Goal: Task Accomplishment & Management: Use online tool/utility

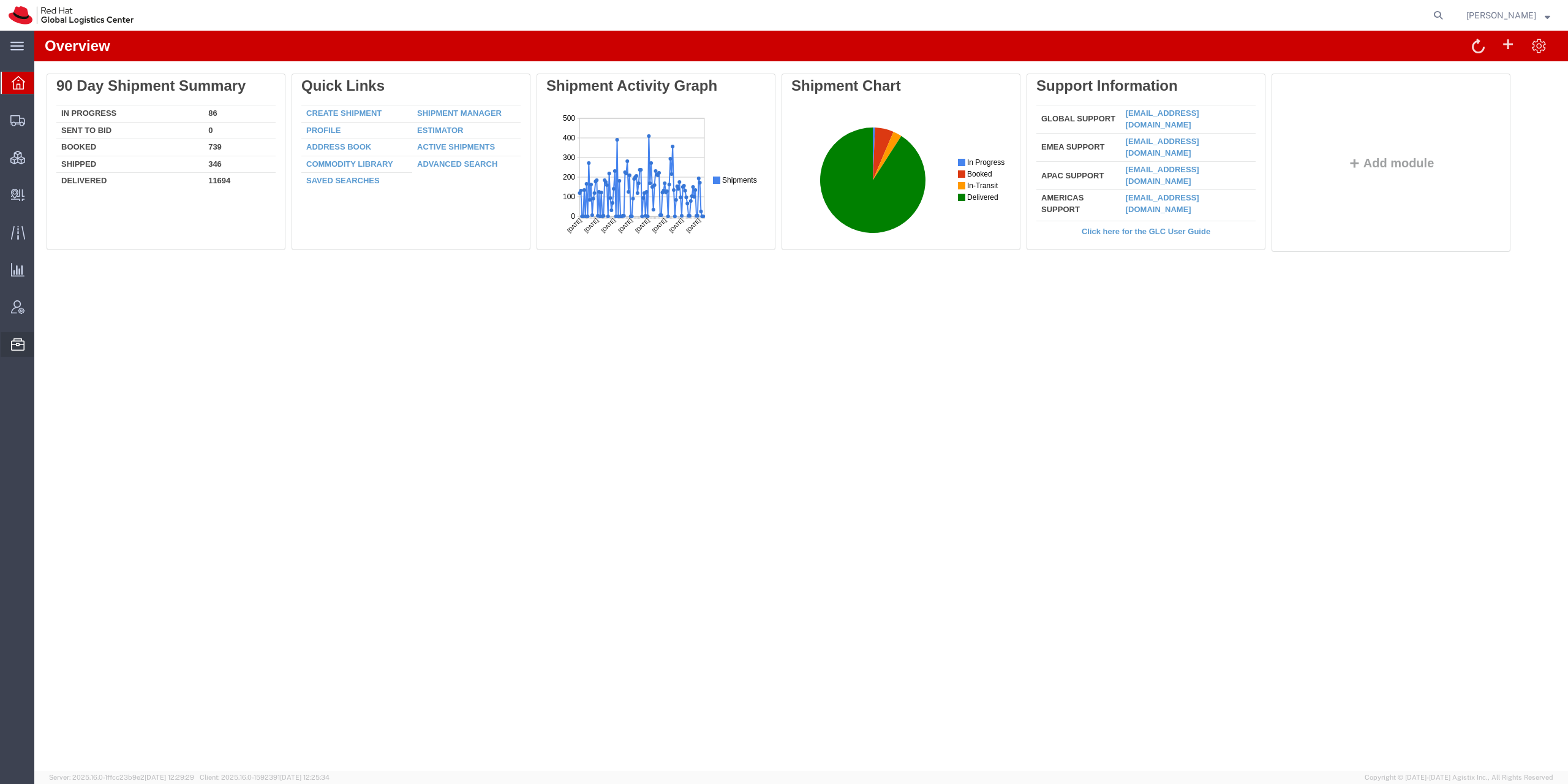
click at [0, 0] on span "Commodity Library" at bounding box center [0, 0] width 0 height 0
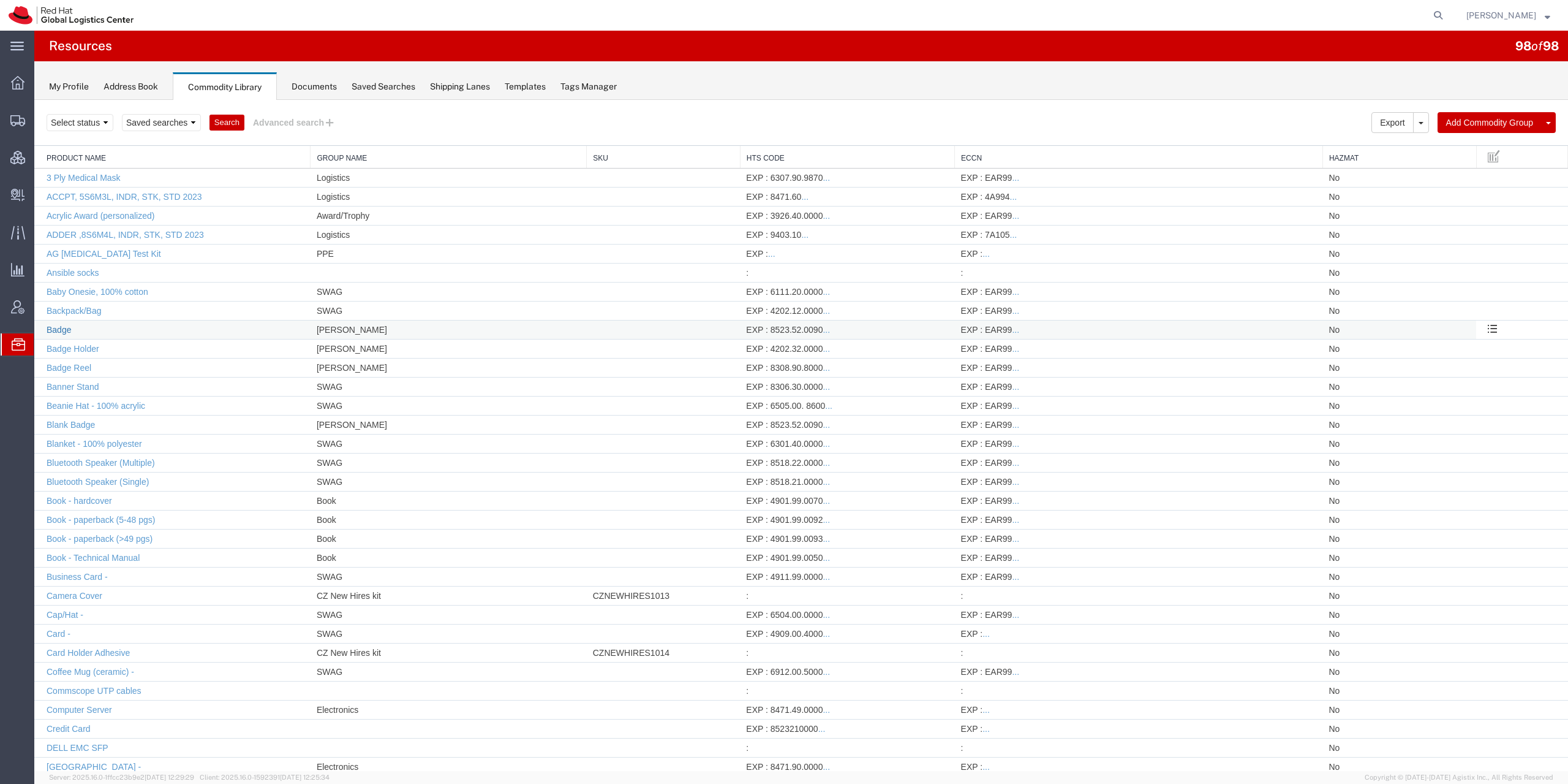
click at [67, 330] on link "Badge" at bounding box center [59, 330] width 25 height 10
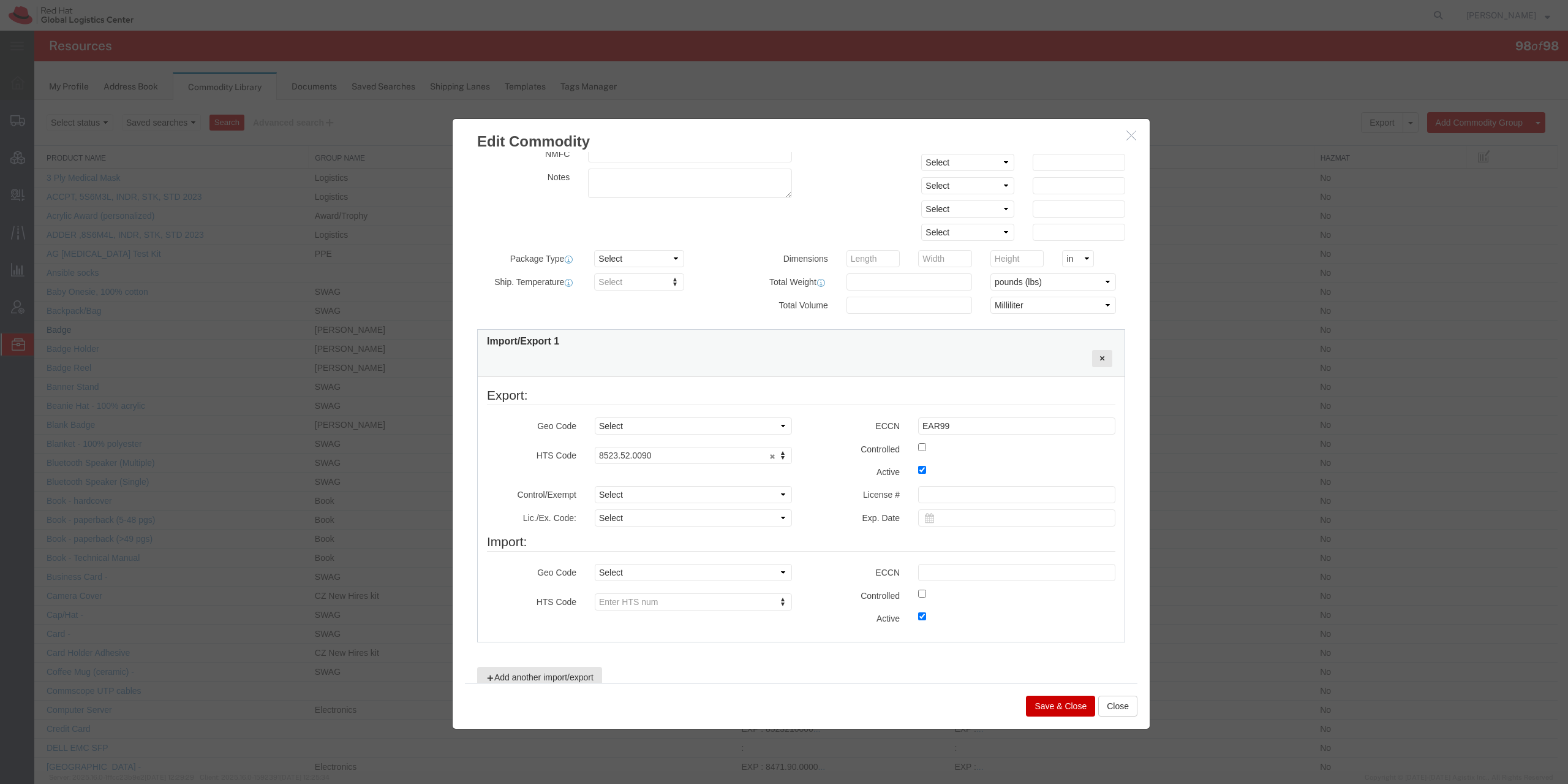
scroll to position [232, 0]
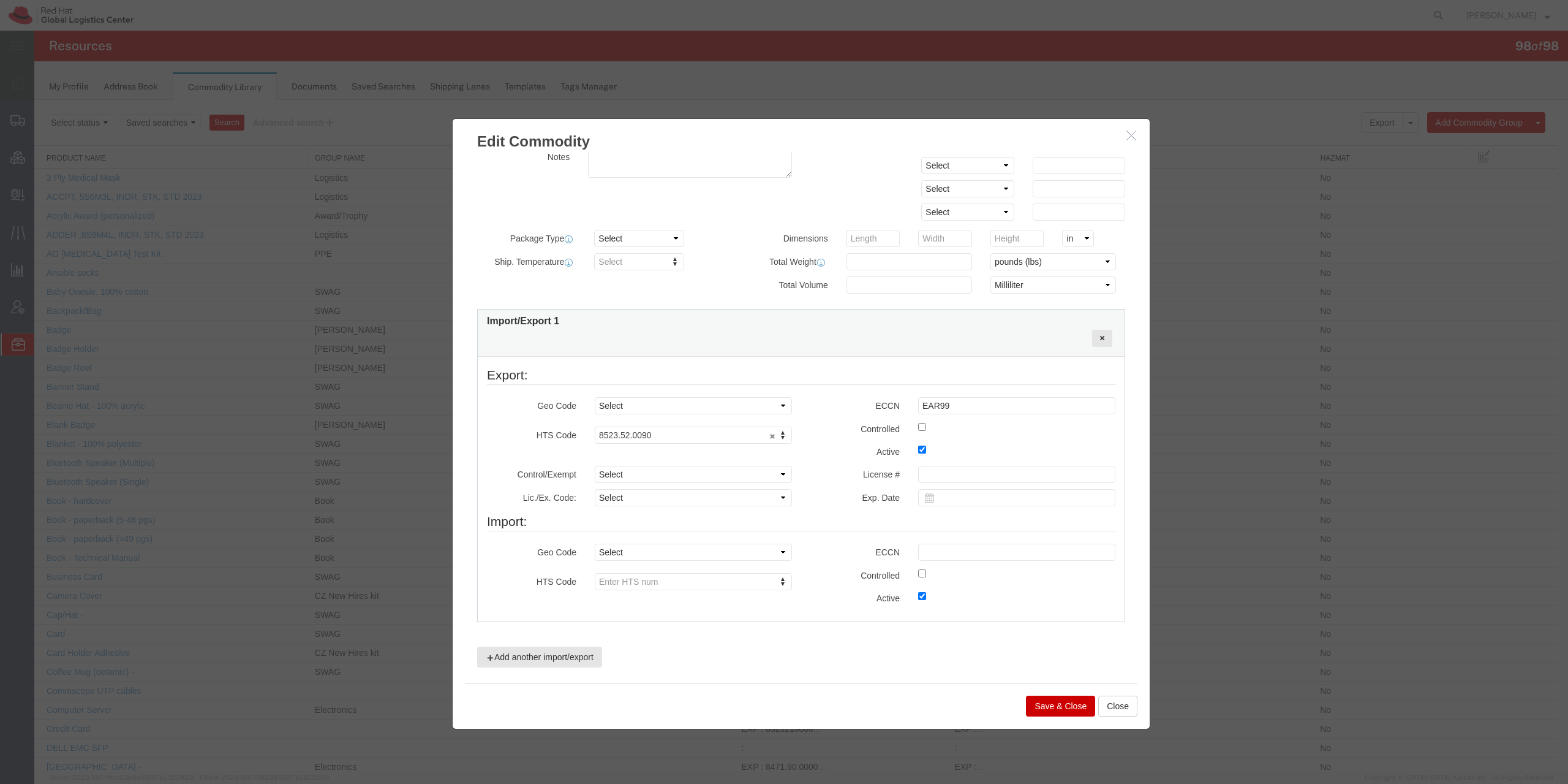
click at [1127, 131] on icon "button" at bounding box center [1132, 135] width 10 height 11
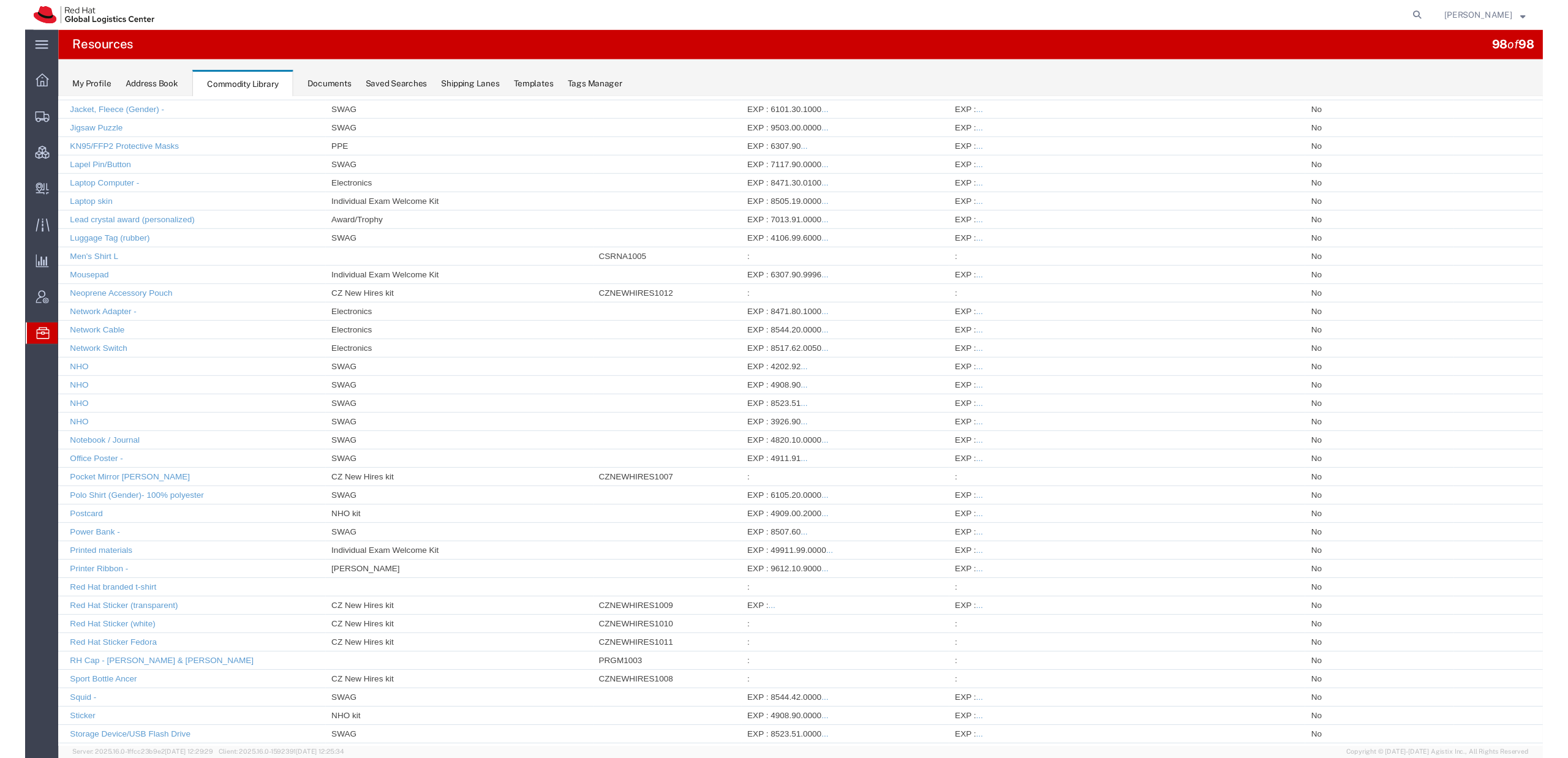
scroll to position [1270, 0]
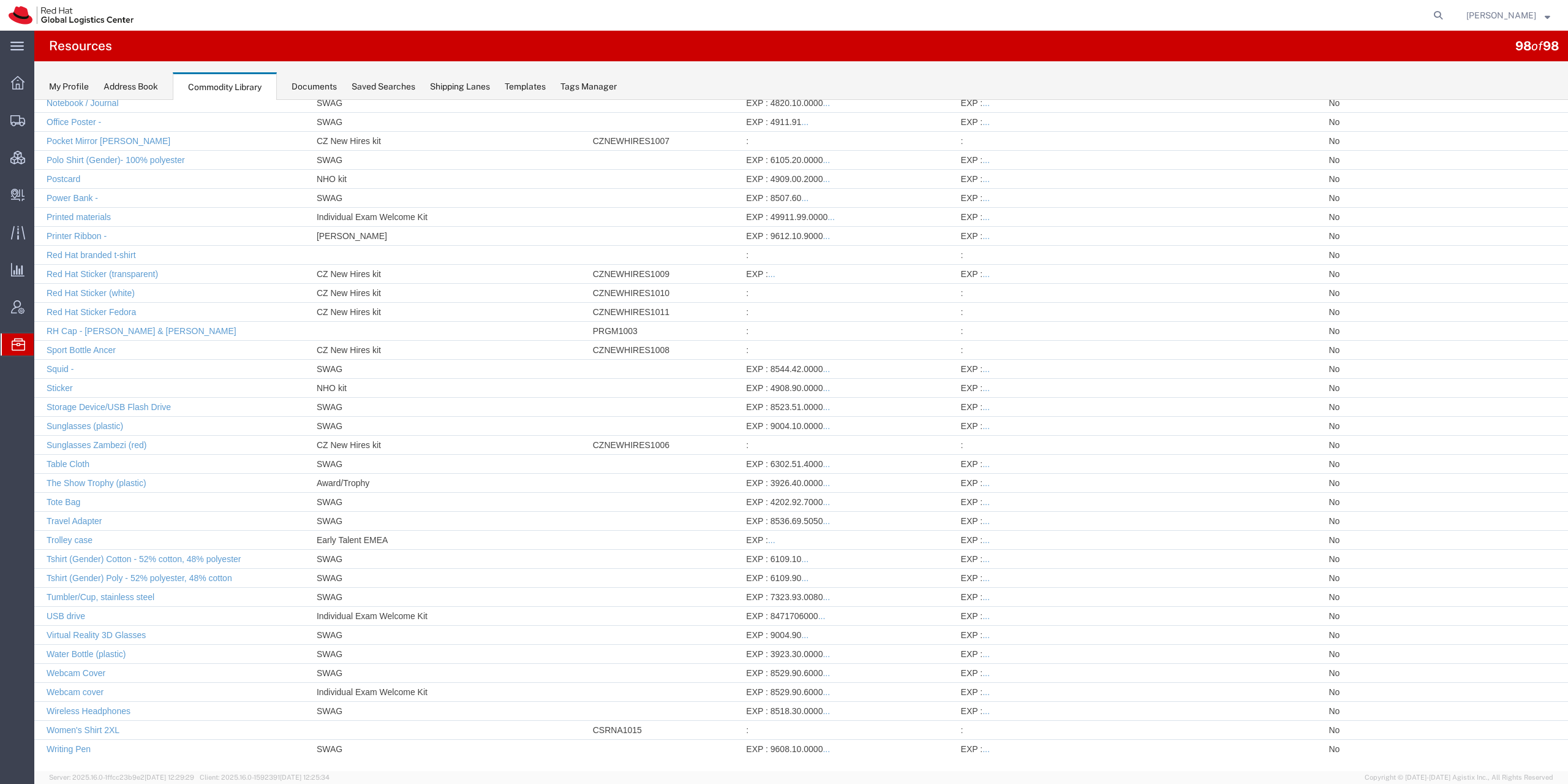
click at [736, 69] on div "My Profile Address Book Commodity Library Documents Saved Searches Shipping Lan…" at bounding box center [800, 80] width 1533 height 39
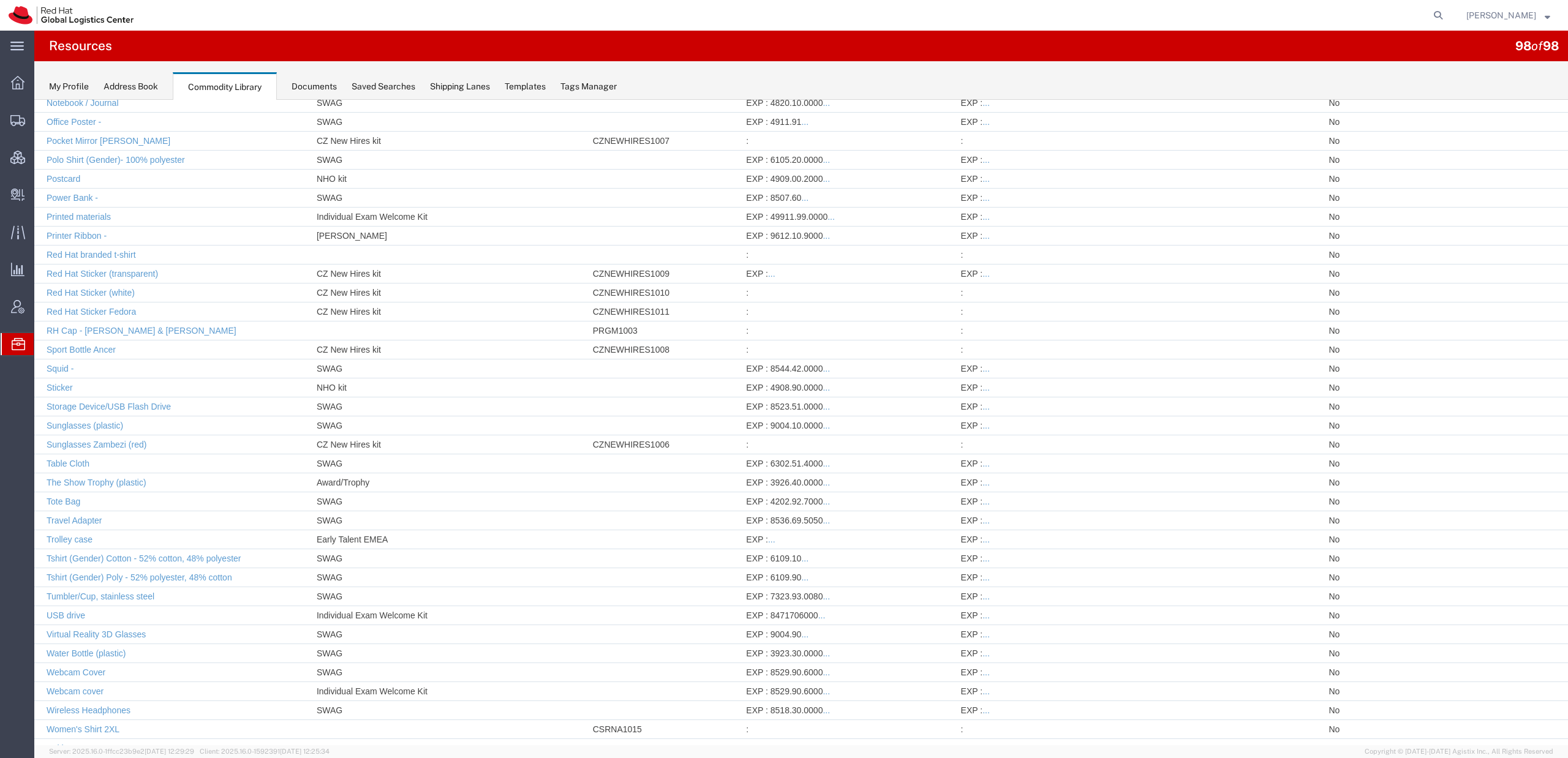
scroll to position [0, 0]
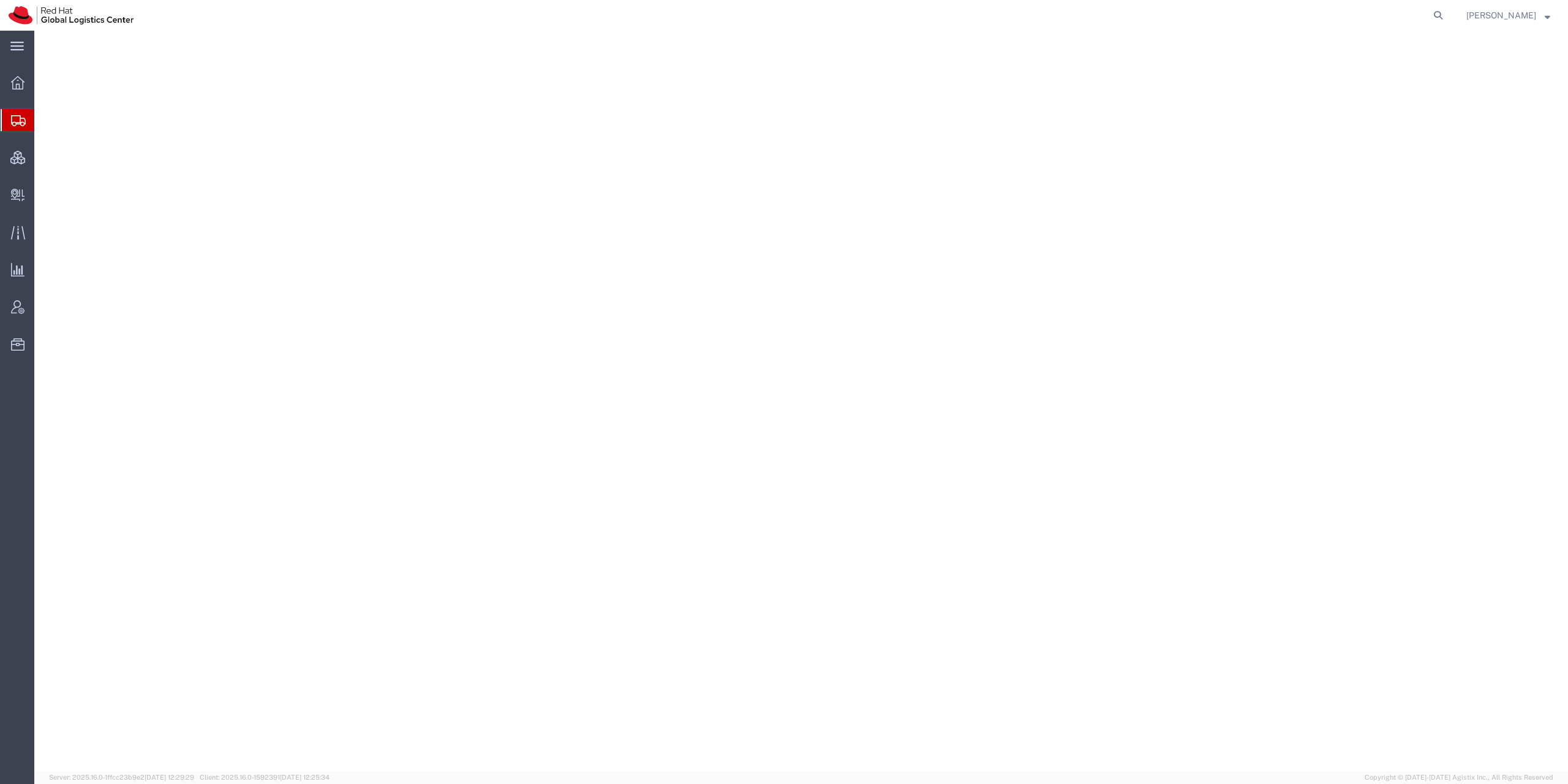
select select
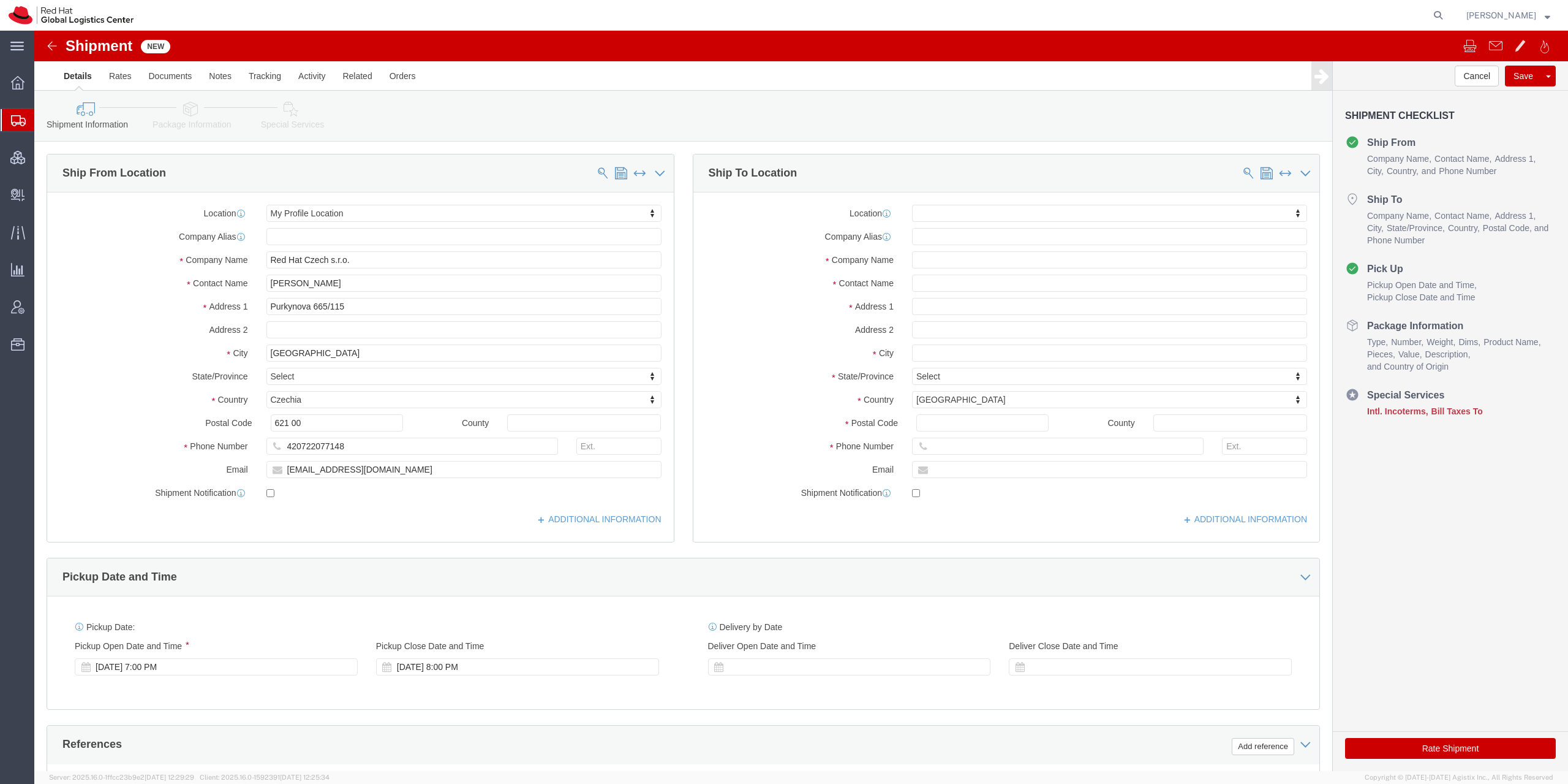
click link "Package Information"
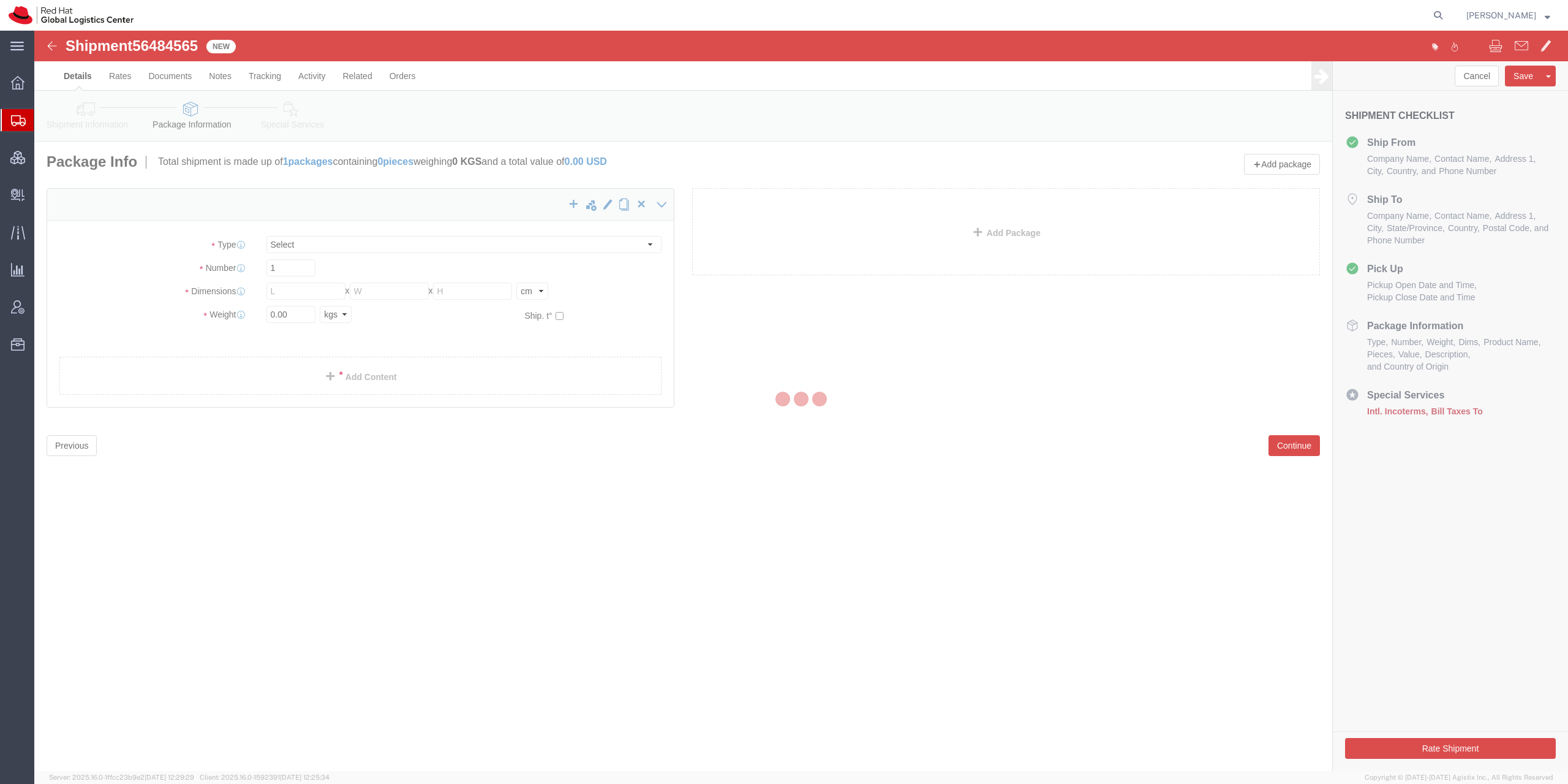
select select "YRPK"
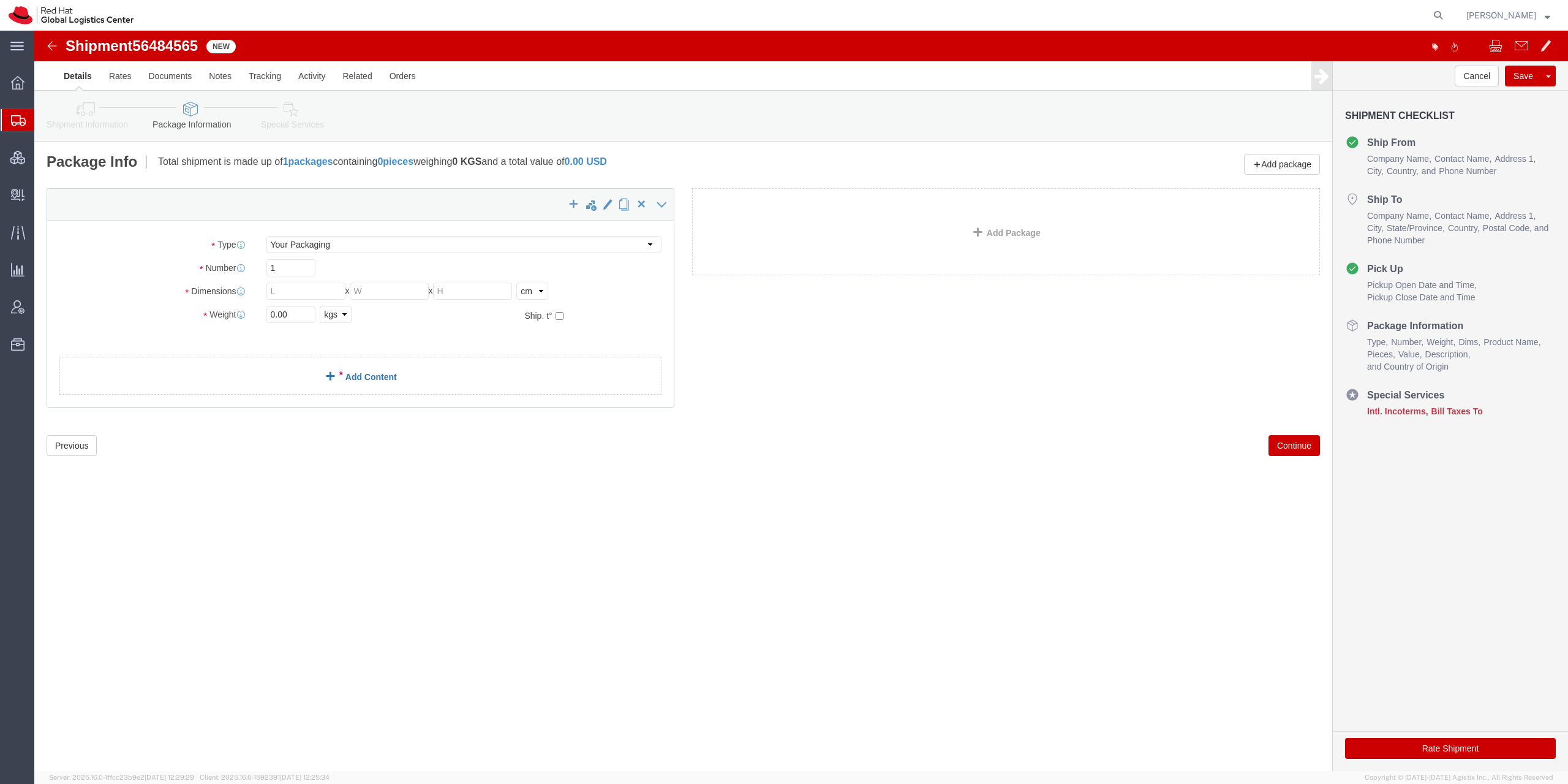
click link "Add Content"
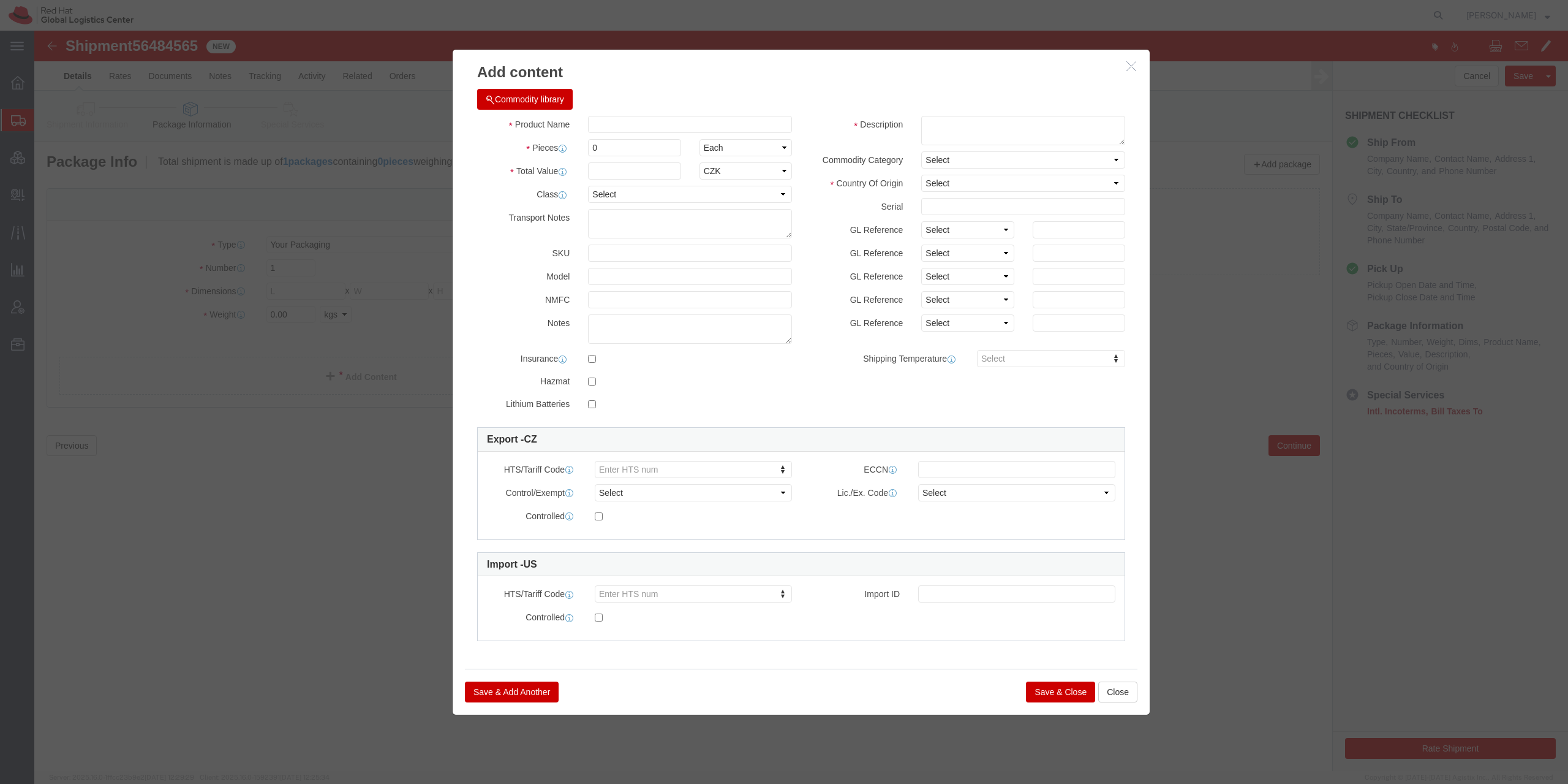
click body "Shipment 56484565 New Details Rates Documents Notes Tracking Activity Related O…"
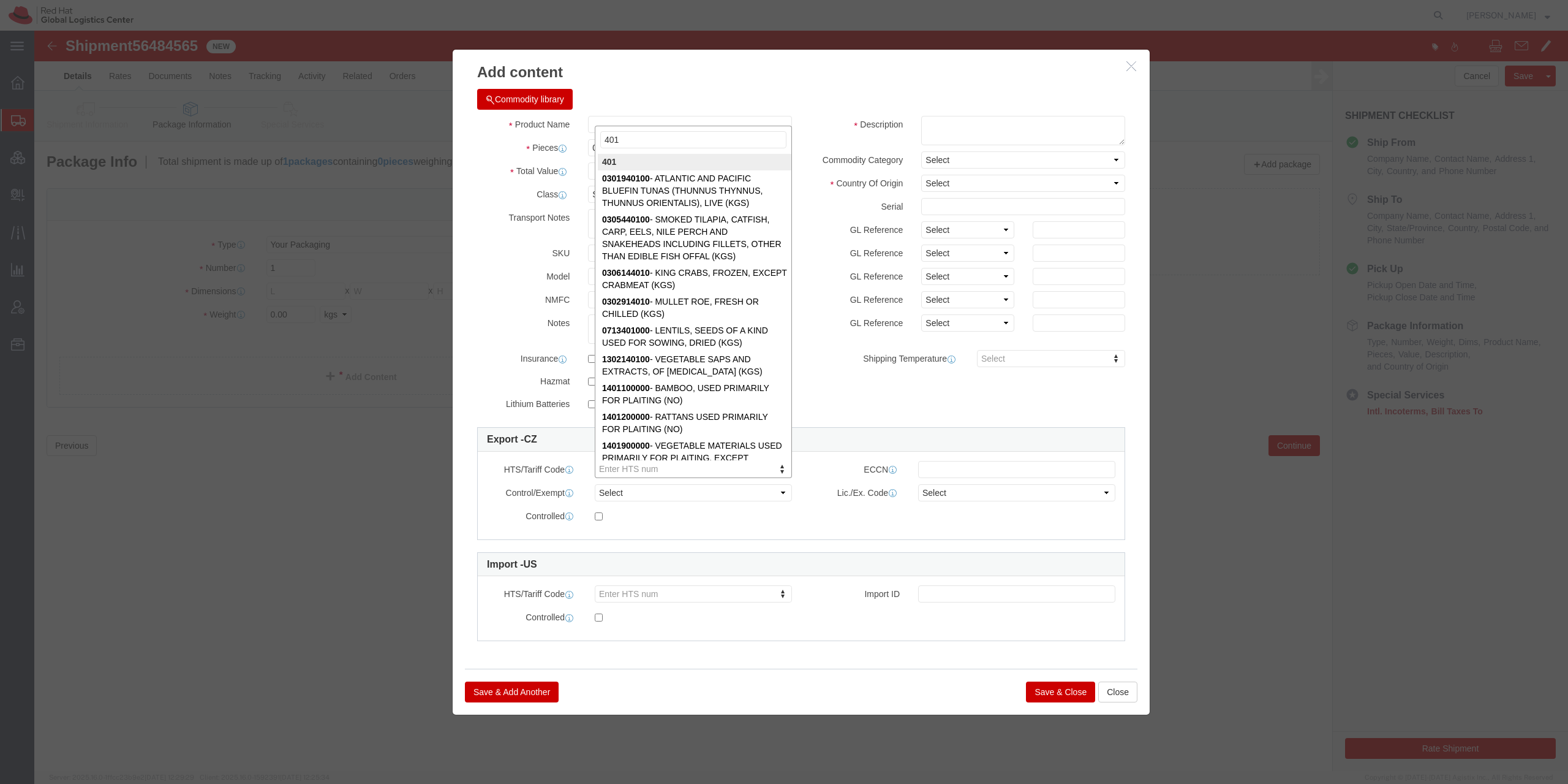
drag, startPoint x: 603, startPoint y: 112, endPoint x: 537, endPoint y: 117, distance: 66.2
click input "401"
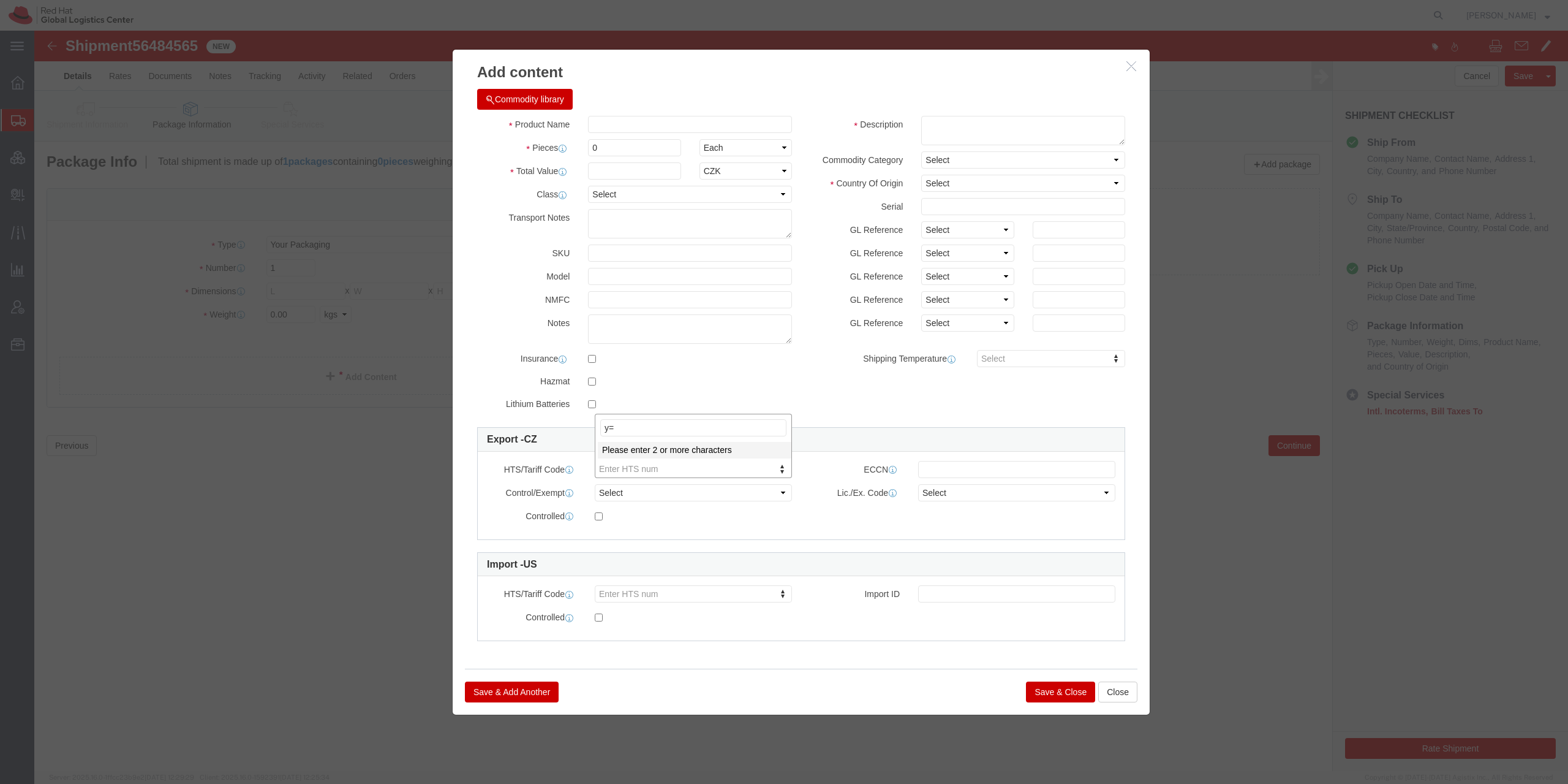
type input "y"
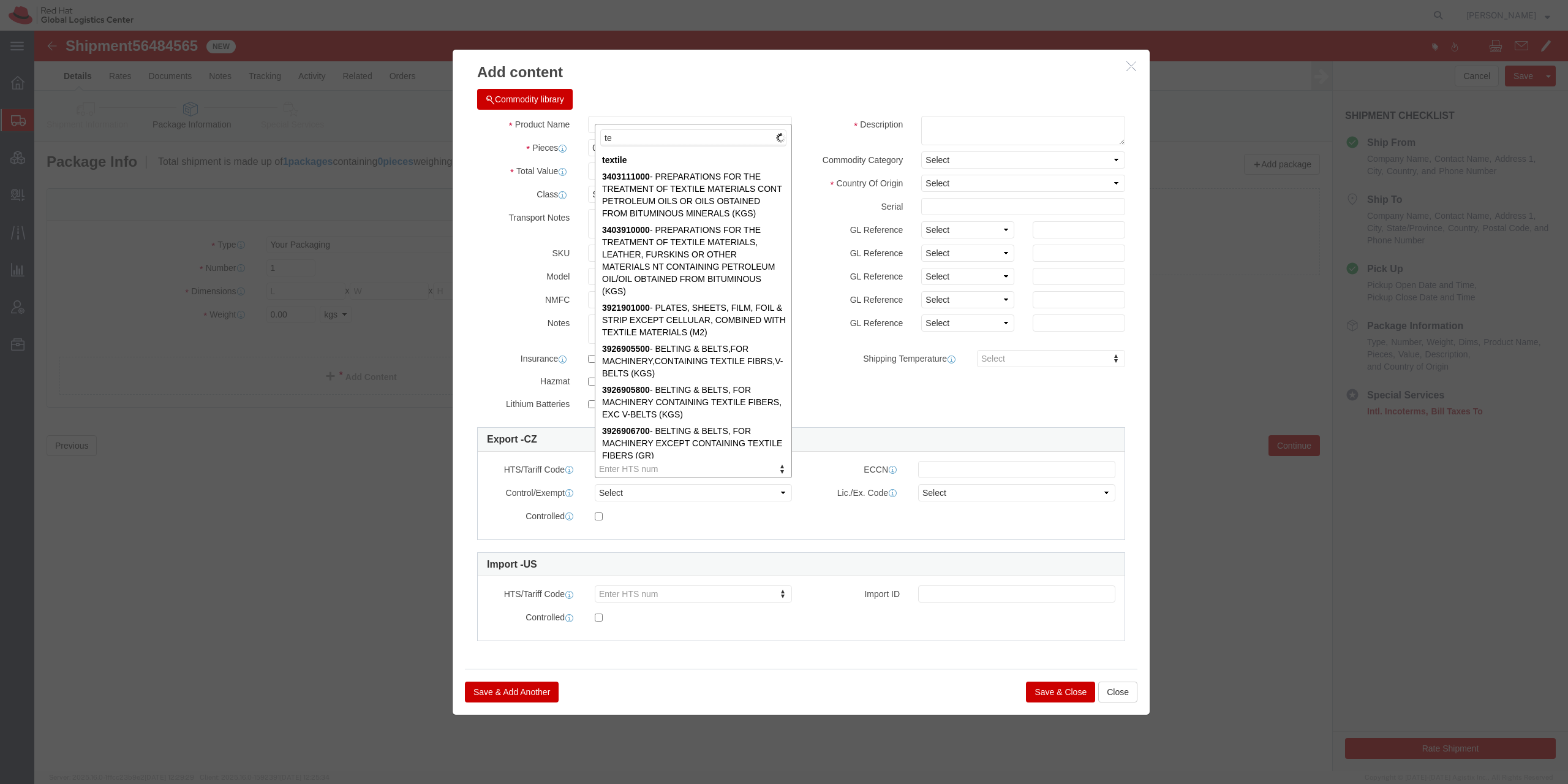
type input "t"
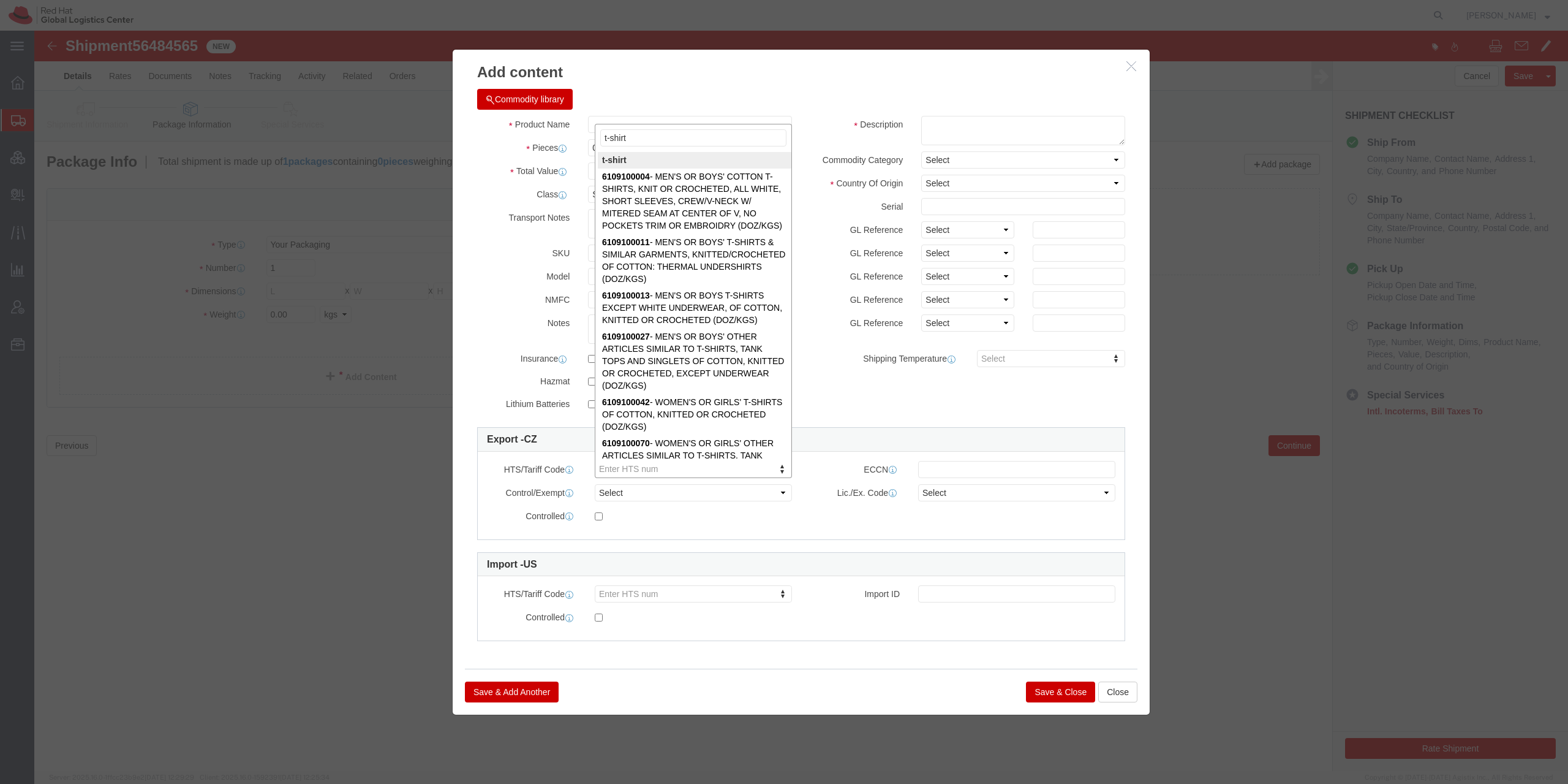
type input "t-shirt"
